Goal: Task Accomplishment & Management: Manage account settings

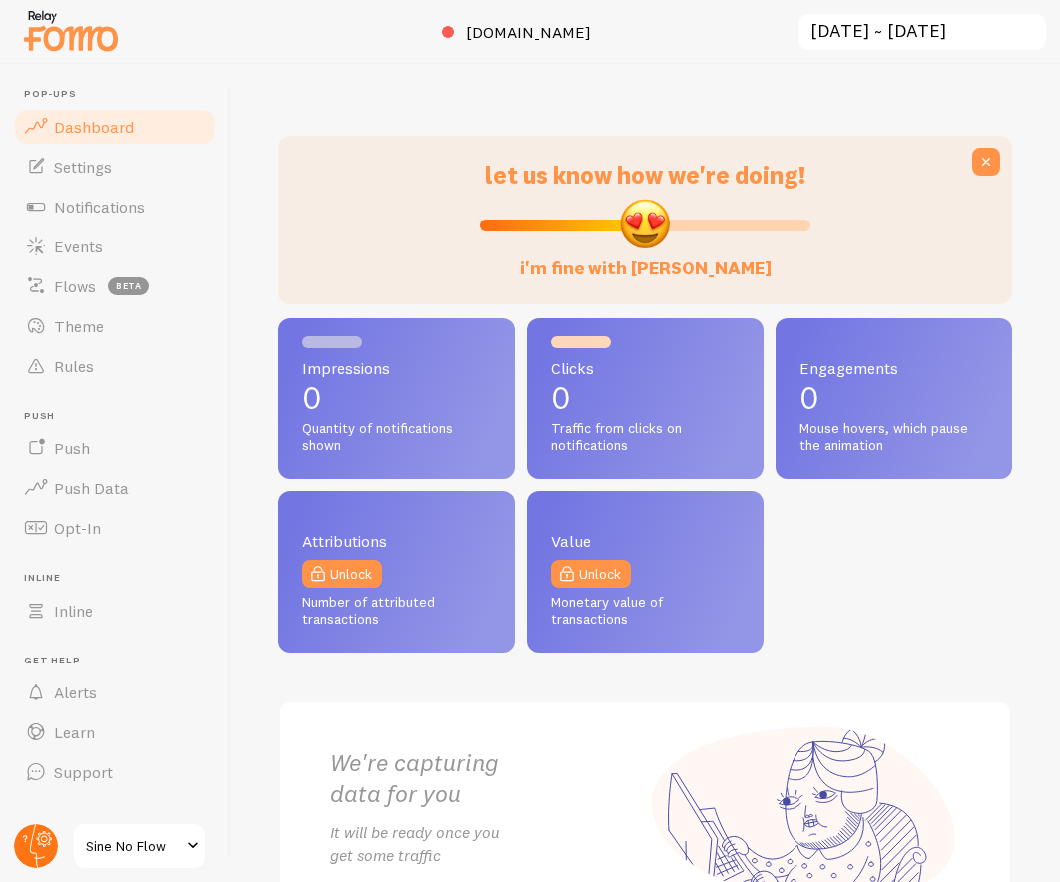
click at [31, 853] on circle at bounding box center [36, 847] width 44 height 44
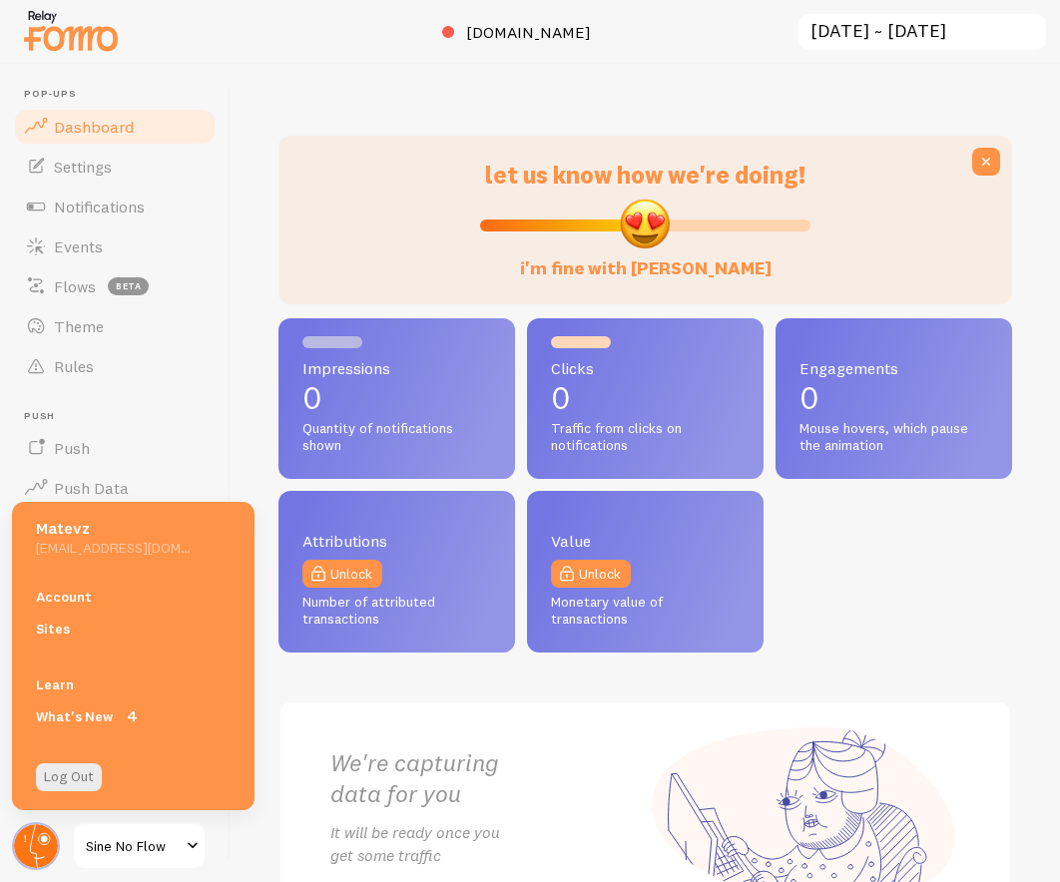
click at [44, 846] on circle at bounding box center [36, 847] width 44 height 44
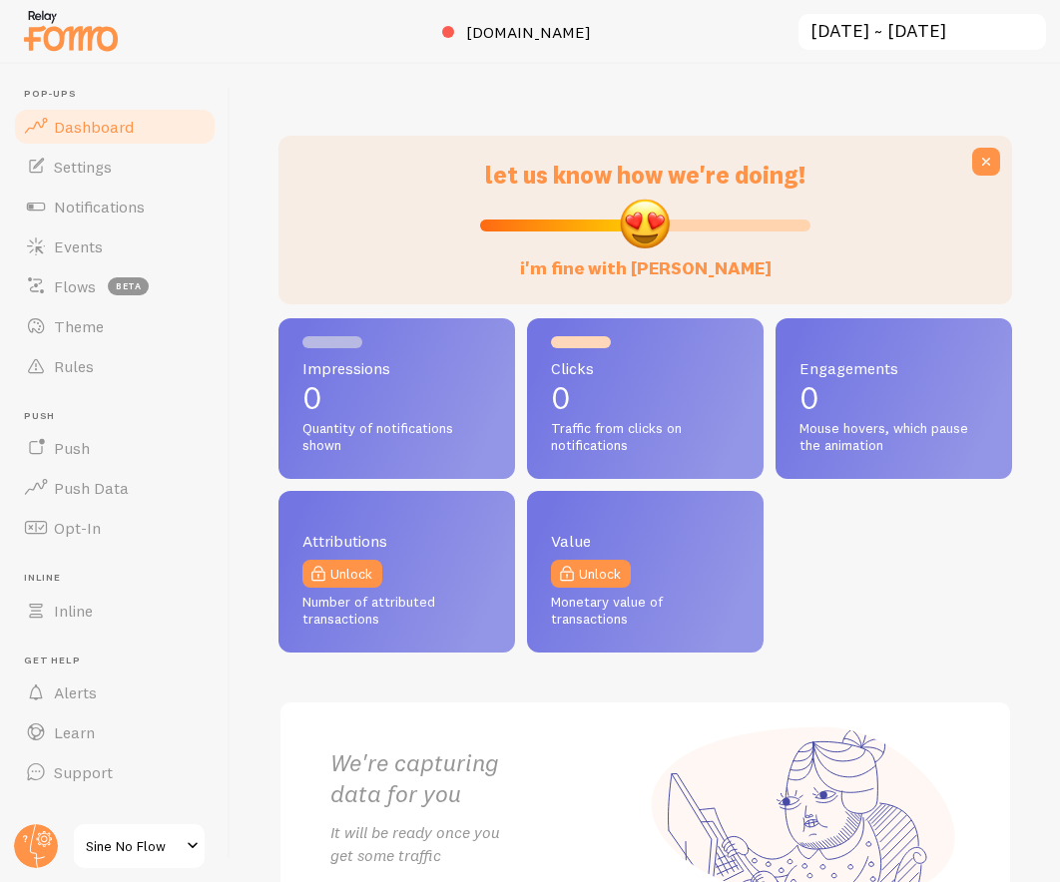
click at [892, 658] on div "Impressions 0 Quantity of notifications shown Clicks 0 Traffic from clicks on n…" at bounding box center [646, 622] width 734 height 609
click at [132, 170] on link "Settings" at bounding box center [115, 167] width 206 height 40
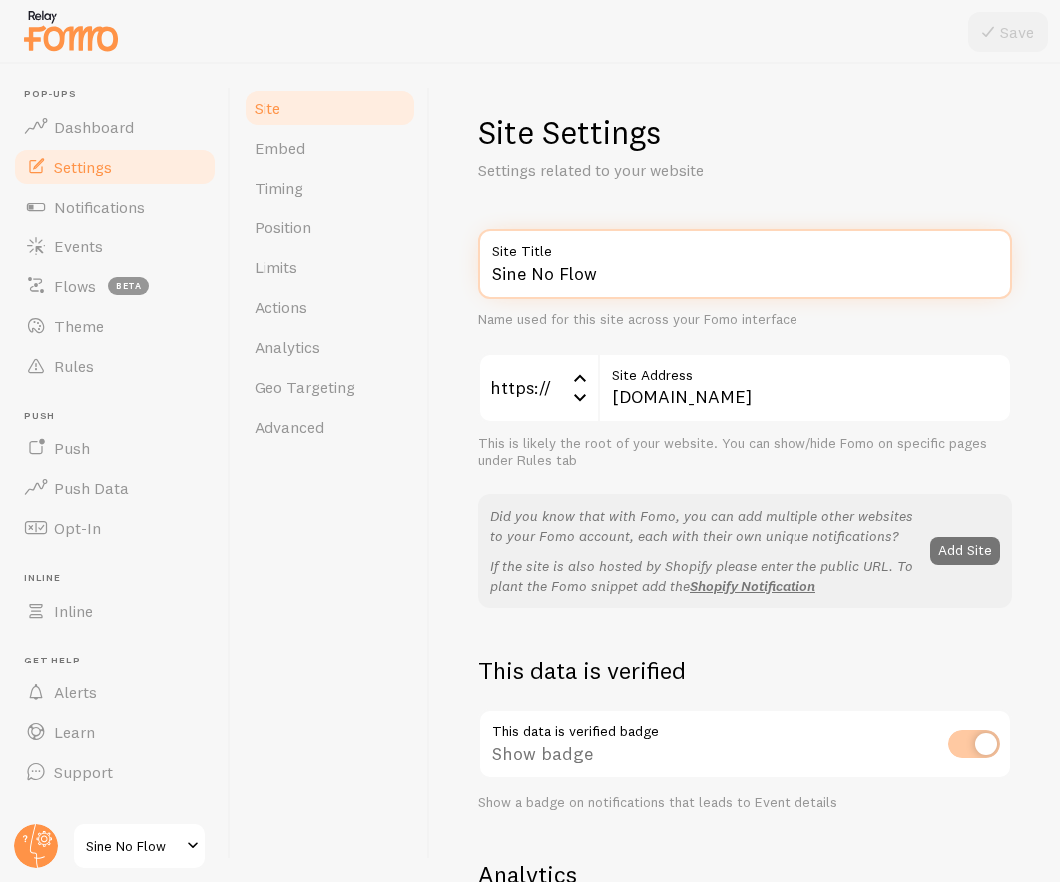
click at [707, 271] on input "Sine No Flow" at bounding box center [745, 265] width 534 height 70
type input "Sine No Flow1"
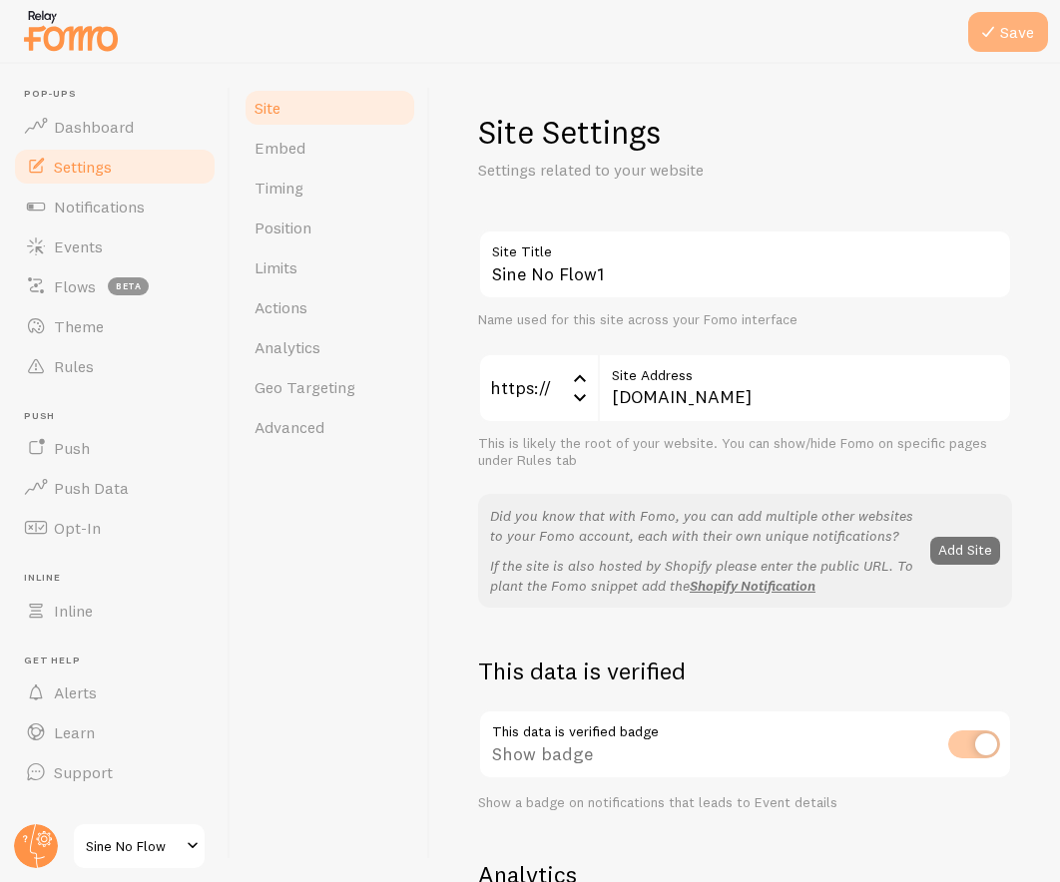
click at [1025, 23] on button "Save" at bounding box center [1008, 32] width 80 height 40
click at [32, 837] on icon at bounding box center [37, 847] width 15 height 44
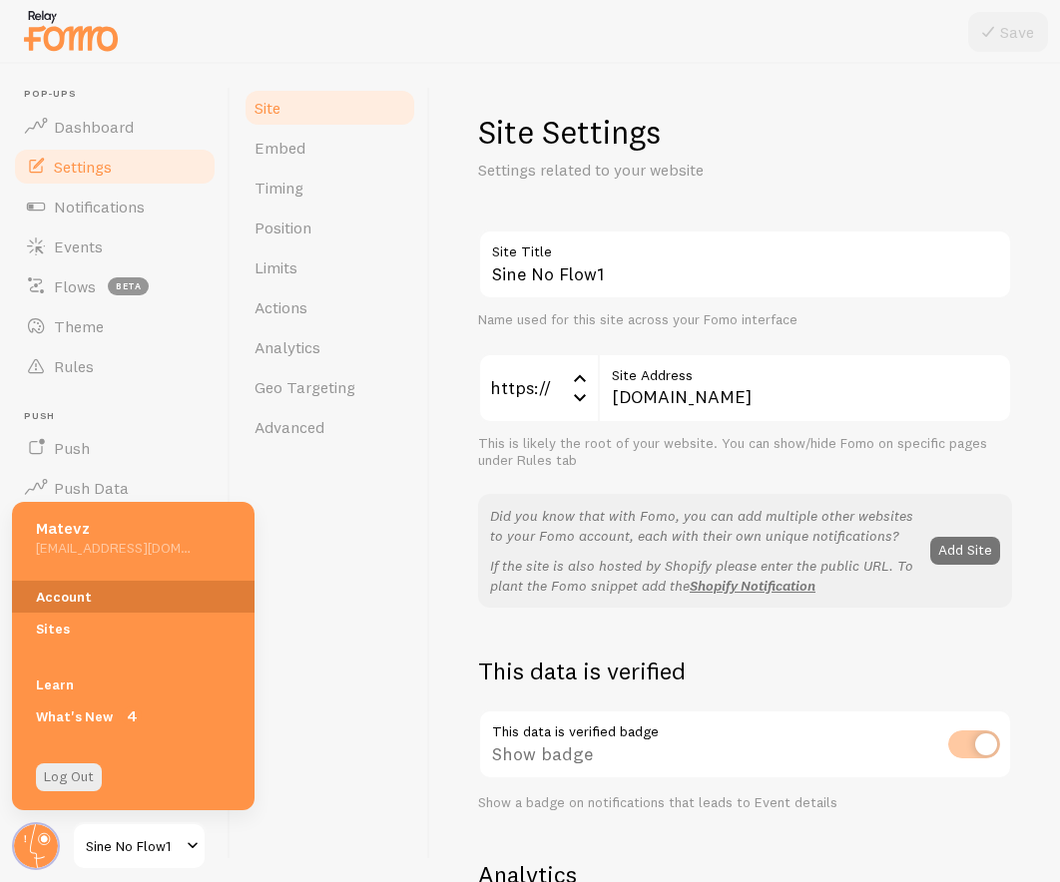
click at [120, 598] on link "Account" at bounding box center [133, 597] width 243 height 32
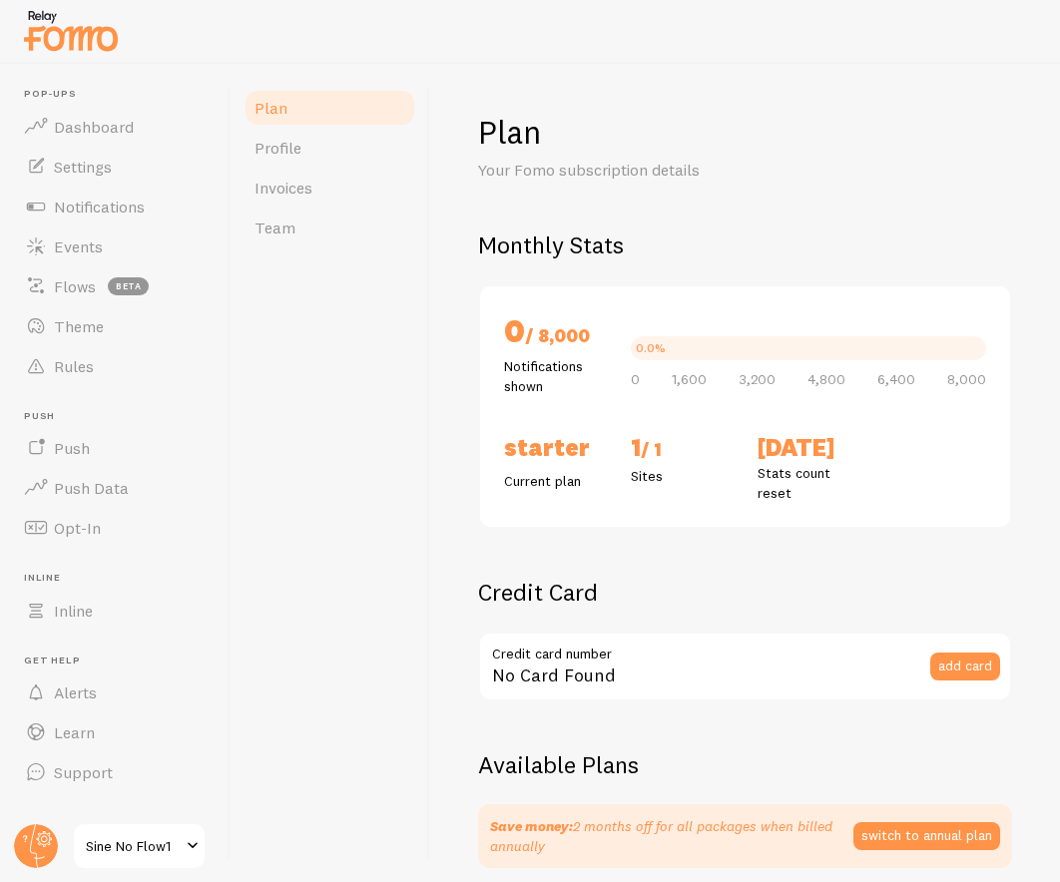
checkbox input "true"
click at [329, 154] on link "Profile" at bounding box center [330, 148] width 175 height 40
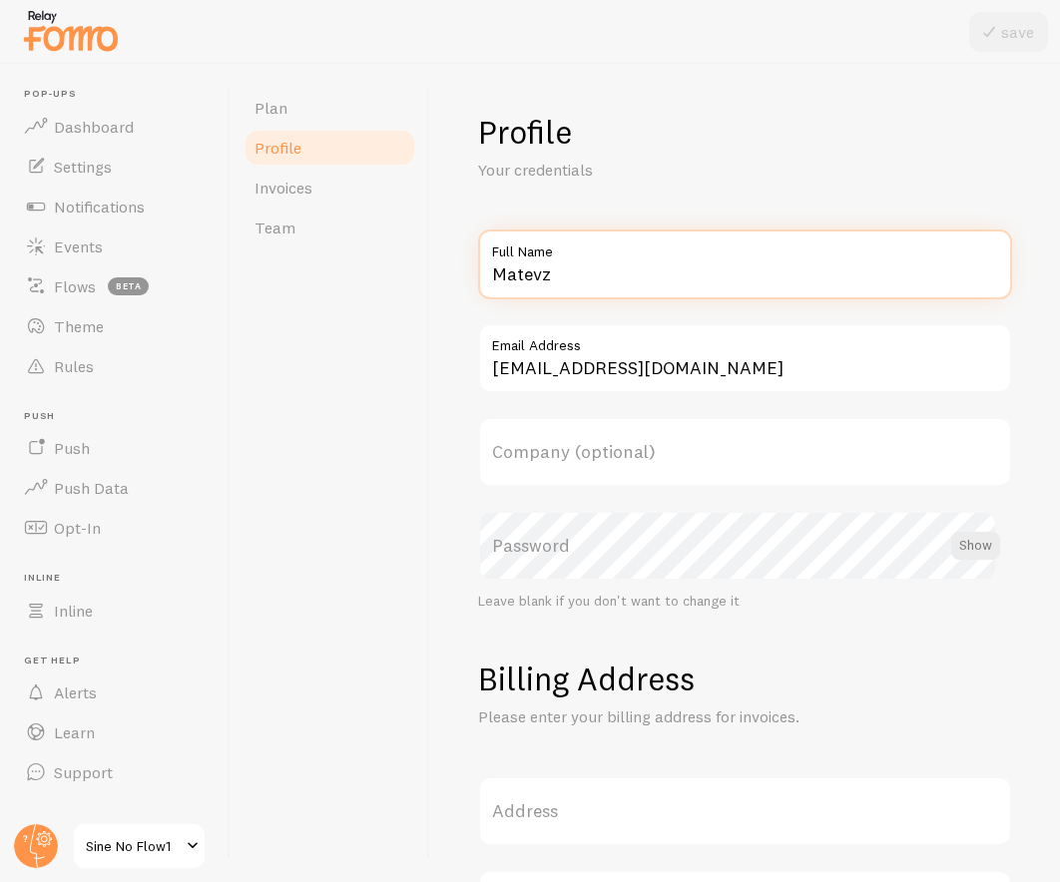
click at [633, 278] on input "Matevz" at bounding box center [745, 265] width 534 height 70
type input "Sinkosan"
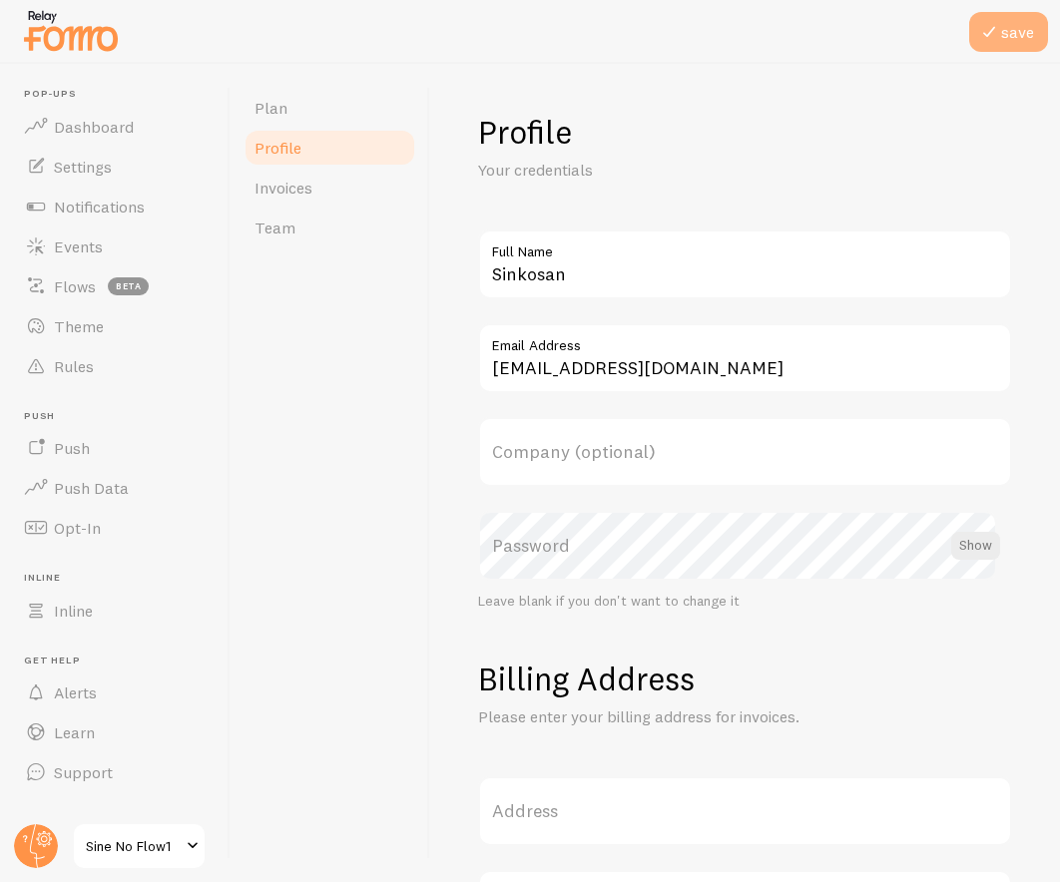
click at [991, 37] on span at bounding box center [989, 32] width 24 height 24
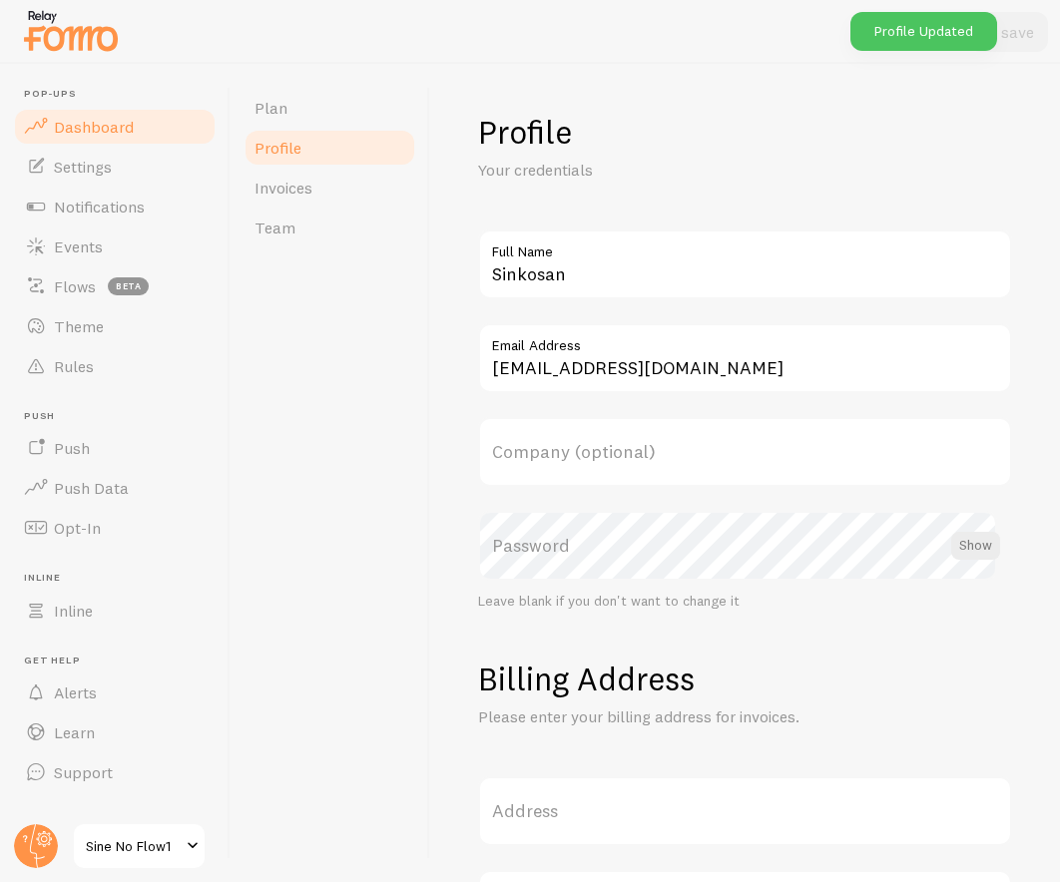
click at [138, 133] on link "Dashboard" at bounding box center [115, 127] width 206 height 40
